Goal: Information Seeking & Learning: Learn about a topic

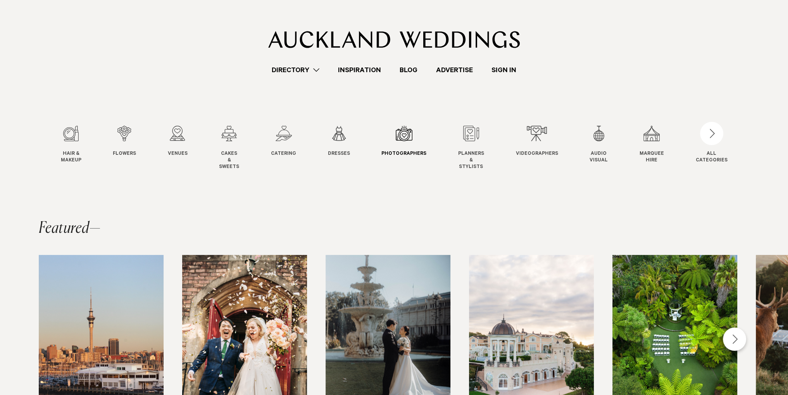
click at [399, 140] on div "7 / 12" at bounding box center [404, 134] width 45 height 16
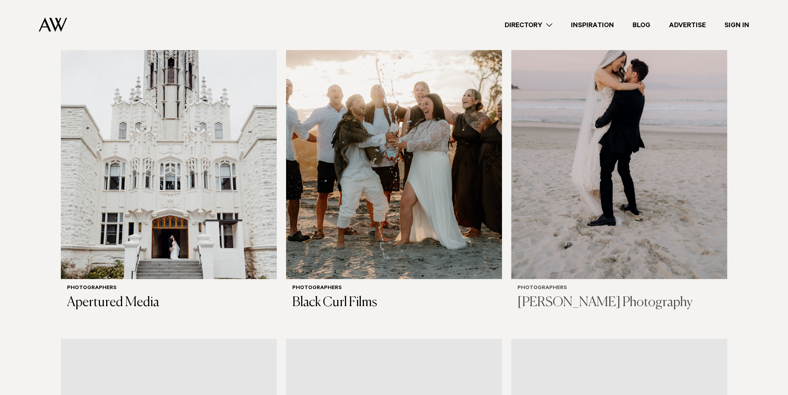
scroll to position [271, 0]
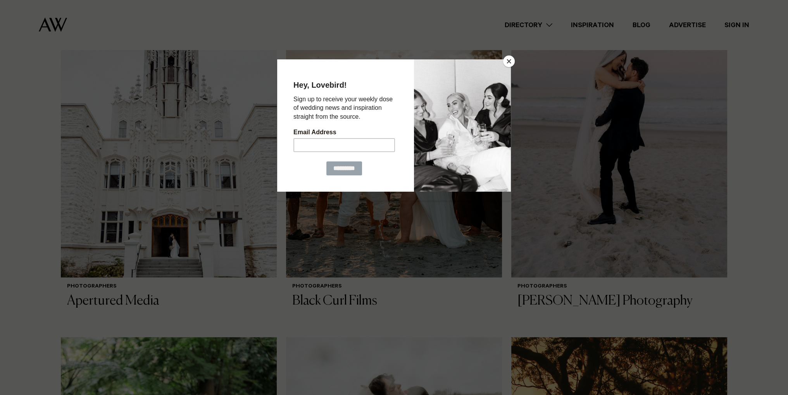
click at [509, 57] on button "Close" at bounding box center [509, 61] width 12 height 12
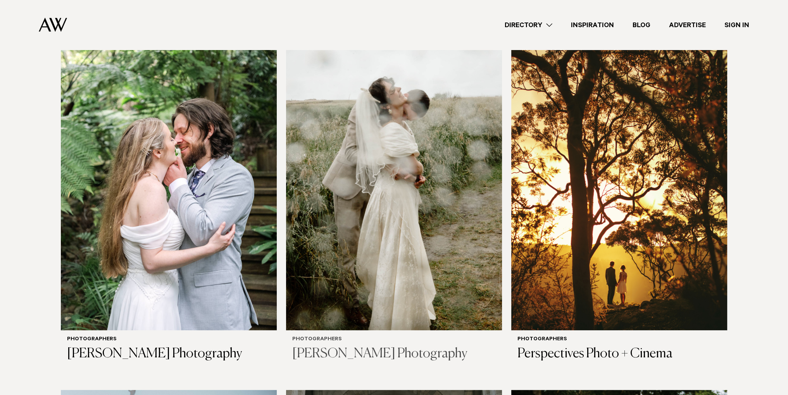
scroll to position [582, 0]
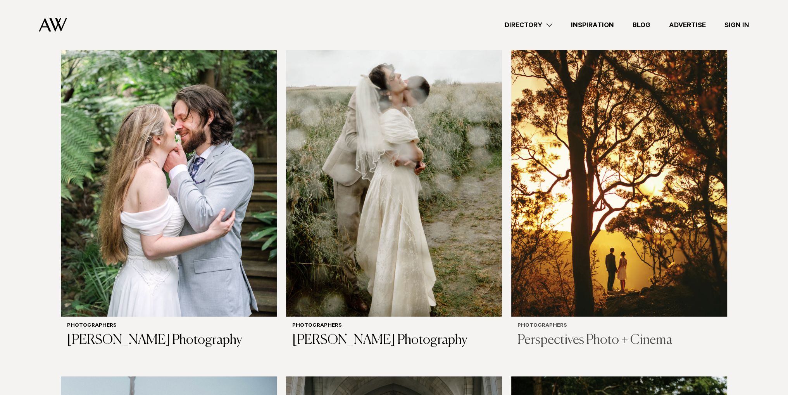
click at [639, 337] on h3 "Perspectives Photo + Cinema" at bounding box center [620, 340] width 204 height 16
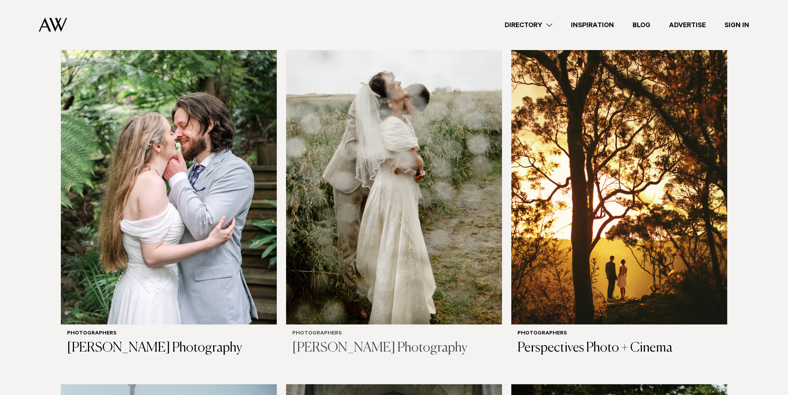
scroll to position [543, 0]
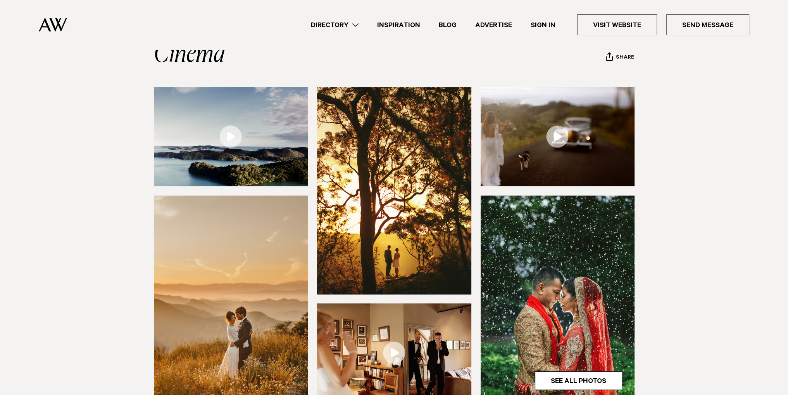
scroll to position [116, 0]
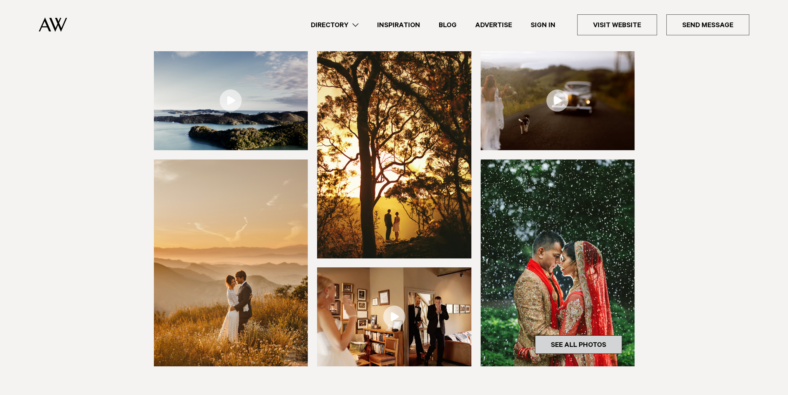
click at [572, 343] on link "See All Photos" at bounding box center [578, 344] width 87 height 19
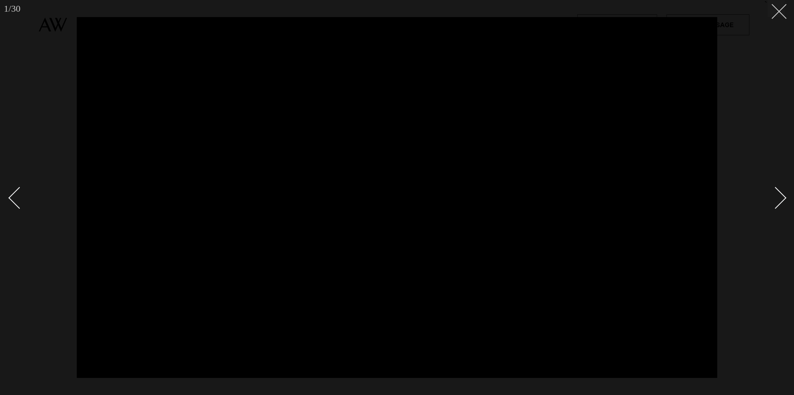
click at [778, 13] on line at bounding box center [779, 11] width 14 height 14
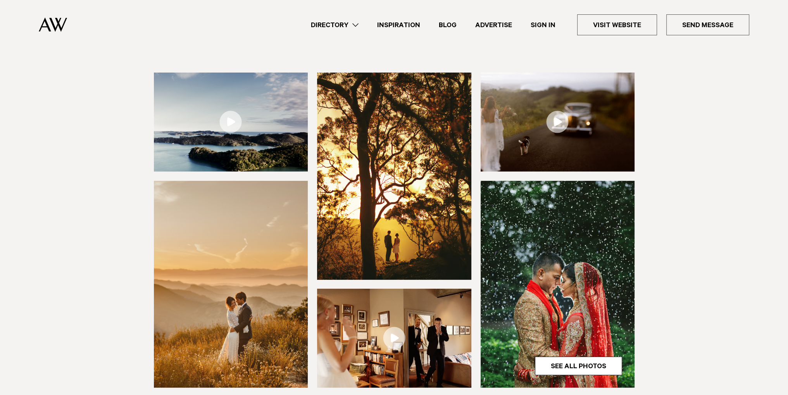
scroll to position [78, 0]
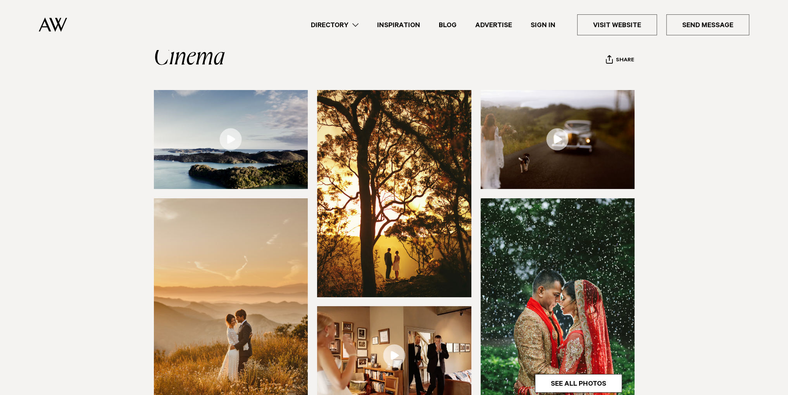
click at [408, 155] on img at bounding box center [394, 193] width 154 height 207
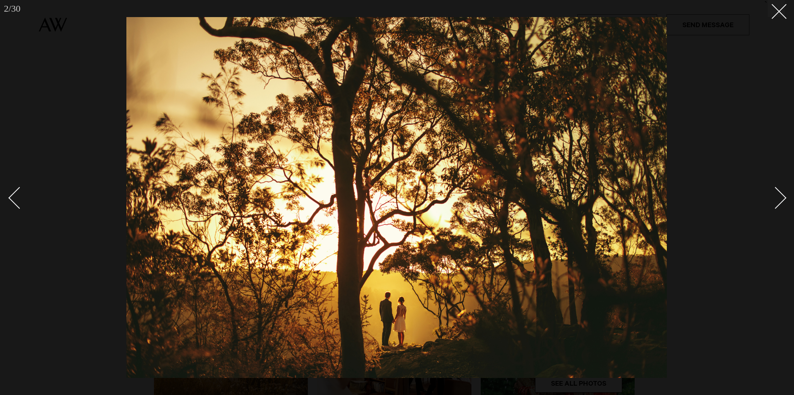
click at [777, 203] on div "Next slide" at bounding box center [776, 198] width 22 height 22
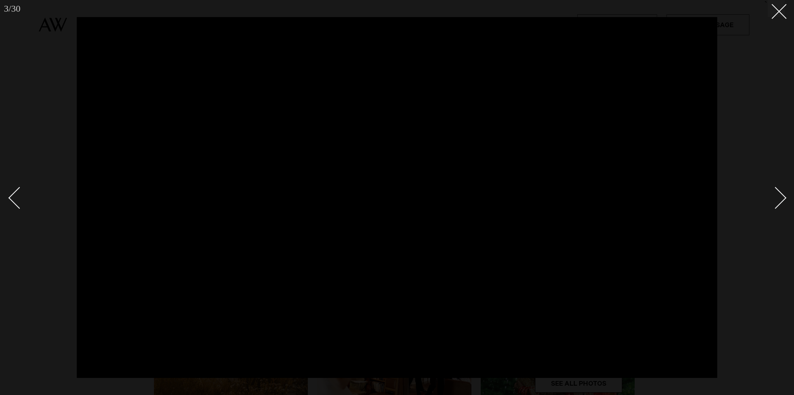
click at [776, 203] on div "Next slide" at bounding box center [776, 198] width 22 height 22
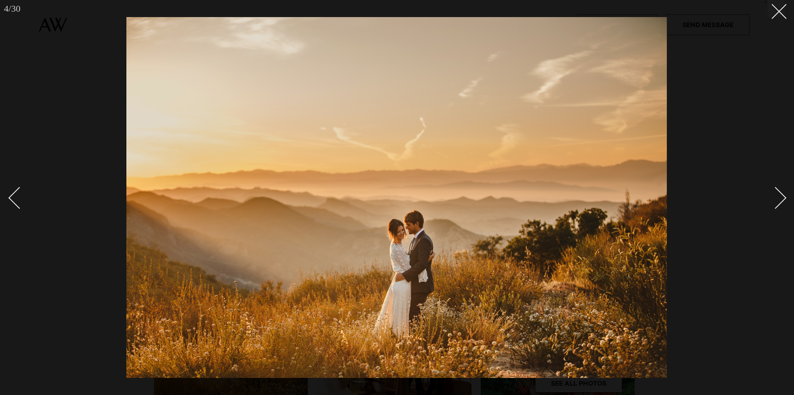
click at [776, 203] on div "Next slide" at bounding box center [776, 198] width 22 height 22
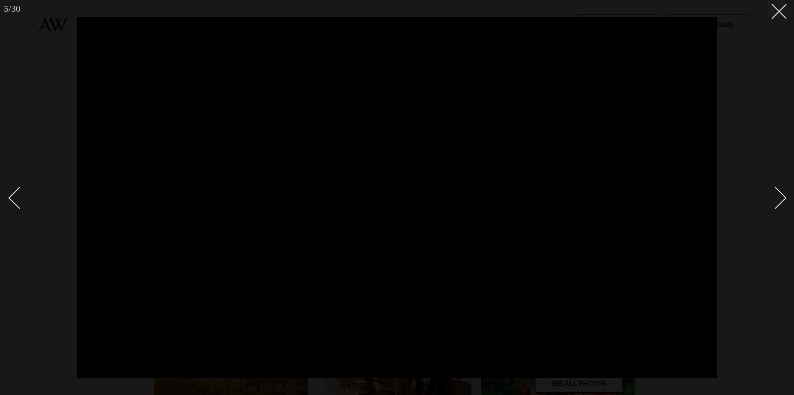
click at [778, 204] on div "Next slide" at bounding box center [776, 198] width 22 height 22
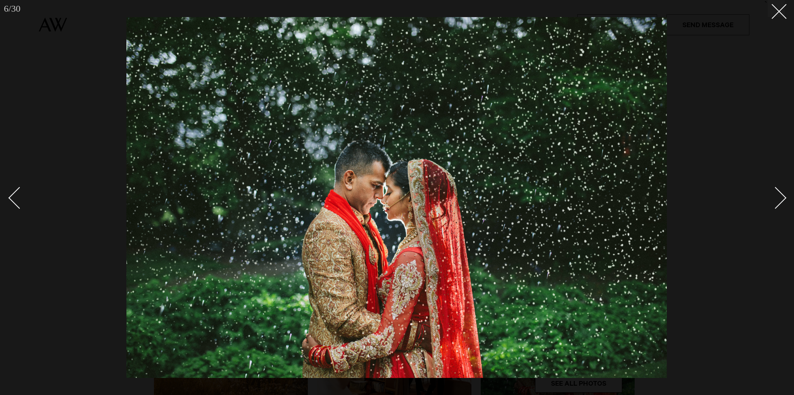
click at [778, 204] on div "Next slide" at bounding box center [776, 198] width 22 height 22
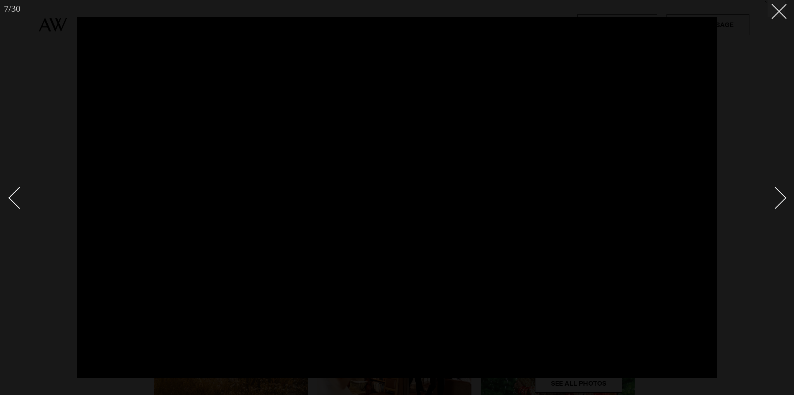
click at [778, 204] on div "Next slide" at bounding box center [776, 198] width 22 height 22
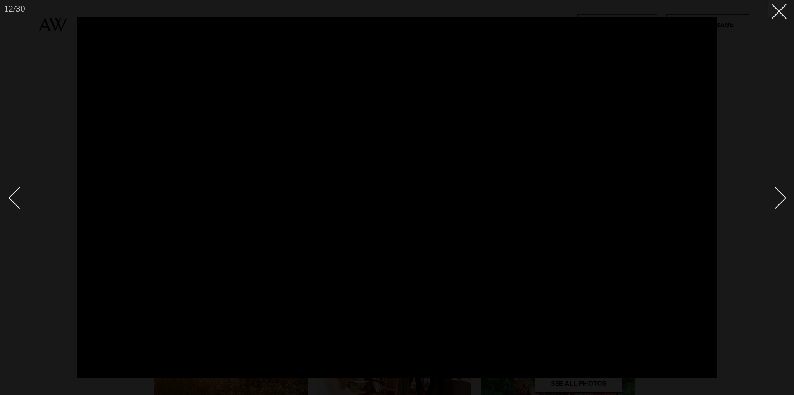
click at [778, 204] on div "Next slide" at bounding box center [776, 198] width 22 height 22
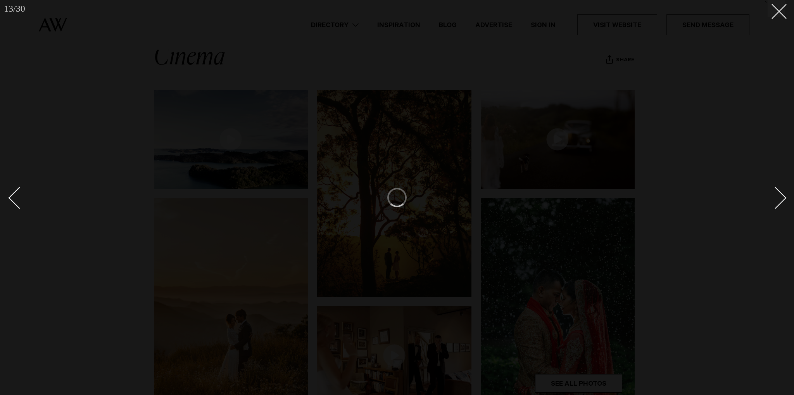
click at [778, 205] on div "Next slide" at bounding box center [776, 198] width 22 height 22
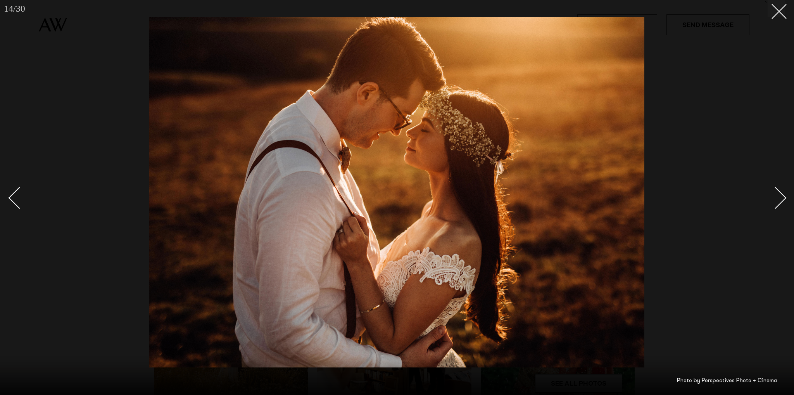
click at [780, 202] on div "Next slide" at bounding box center [776, 198] width 22 height 22
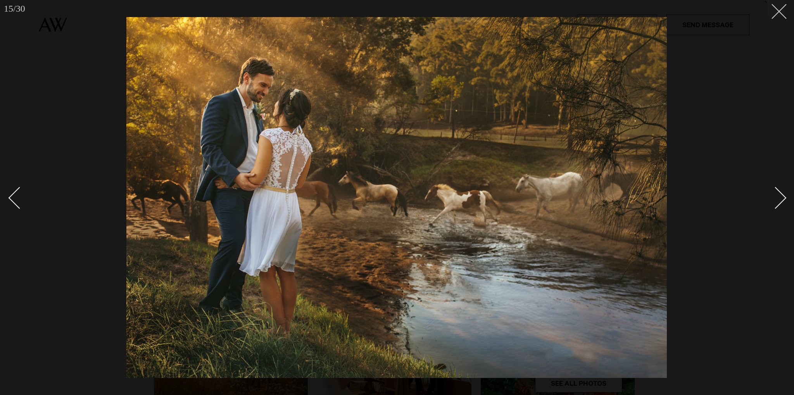
click at [777, 12] on icon at bounding box center [776, 8] width 9 height 9
